Goal: Task Accomplishment & Management: Manage account settings

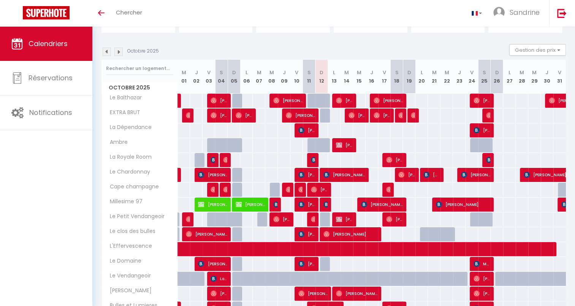
scroll to position [76, 0]
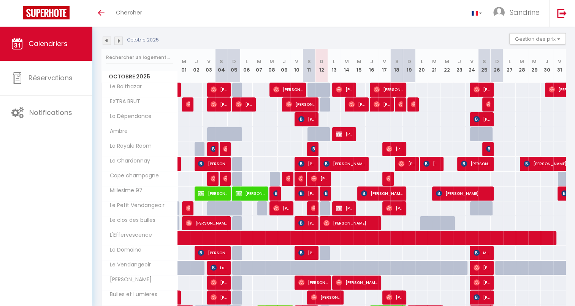
click at [331, 192] on div "100" at bounding box center [334, 193] width 13 height 14
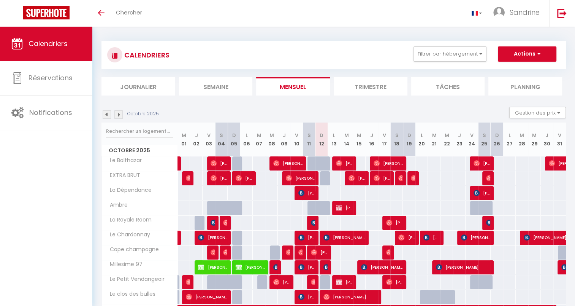
scroll to position [0, 0]
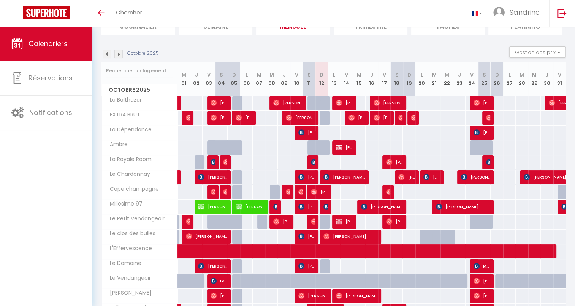
scroll to position [76, 0]
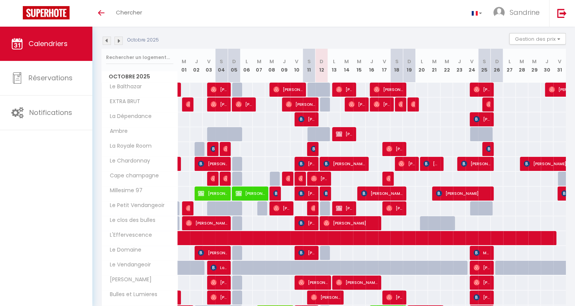
click at [120, 39] on img at bounding box center [118, 40] width 8 height 8
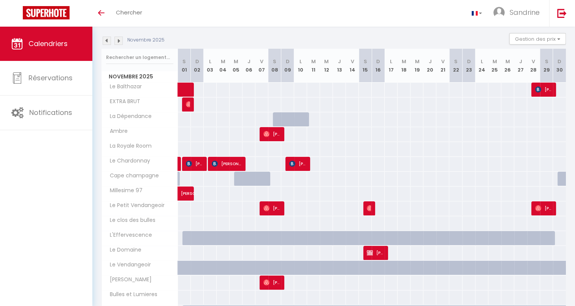
click at [106, 41] on img at bounding box center [107, 40] width 8 height 8
